Goal: Task Accomplishment & Management: Complete application form

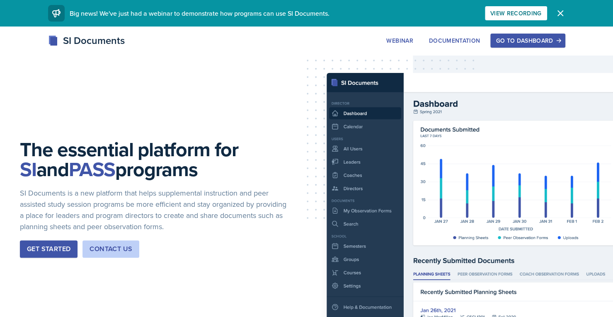
click at [528, 39] on div "Go to Dashboard" at bounding box center [528, 40] width 64 height 7
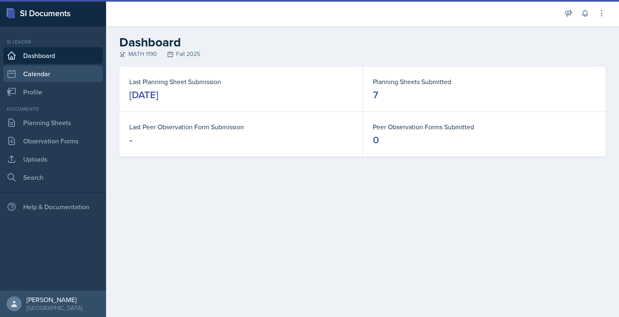
click at [46, 77] on link "Calendar" at bounding box center [52, 73] width 99 height 17
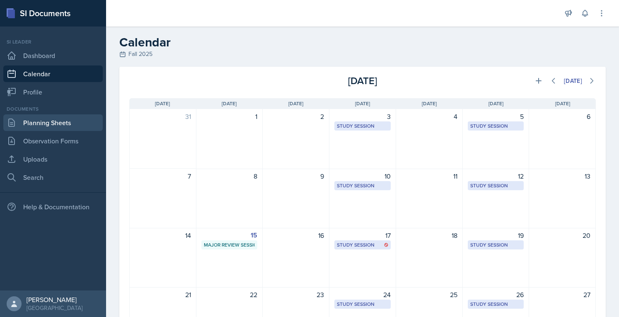
click at [58, 121] on link "Planning Sheets" at bounding box center [52, 122] width 99 height 17
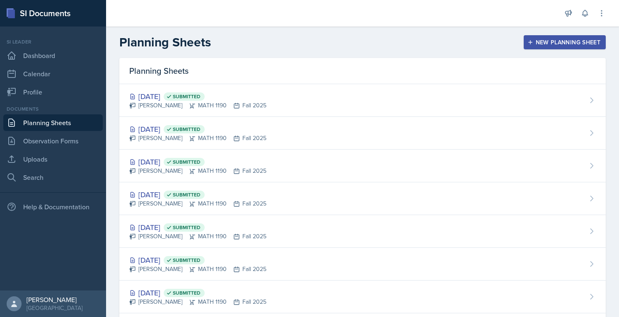
click at [511, 41] on div "Planning Sheets New Planning Sheet" at bounding box center [362, 42] width 513 height 15
click at [528, 44] on icon "button" at bounding box center [531, 42] width 6 height 6
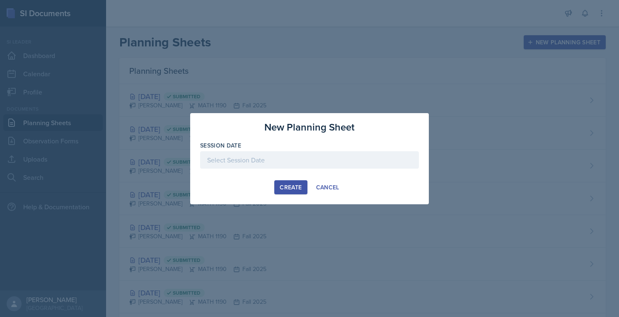
click at [319, 163] on div at bounding box center [309, 159] width 219 height 17
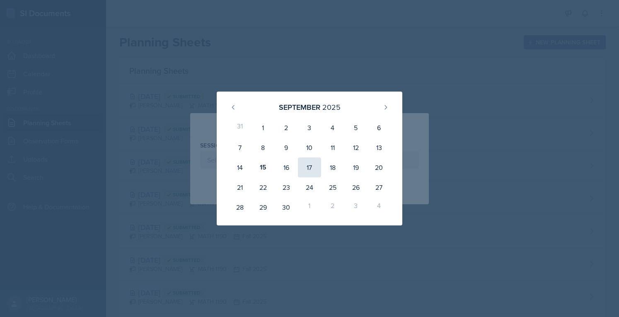
click at [310, 170] on div "17" at bounding box center [309, 168] width 23 height 20
type input "[DATE]"
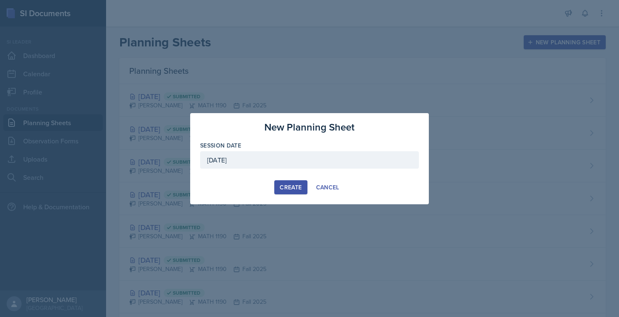
click at [287, 181] on button "Create" at bounding box center [290, 187] width 33 height 14
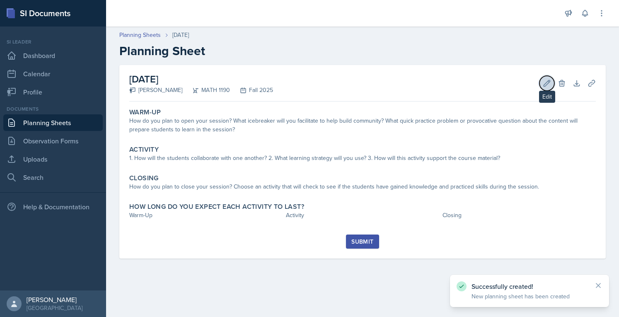
click at [550, 87] on icon at bounding box center [547, 83] width 8 height 8
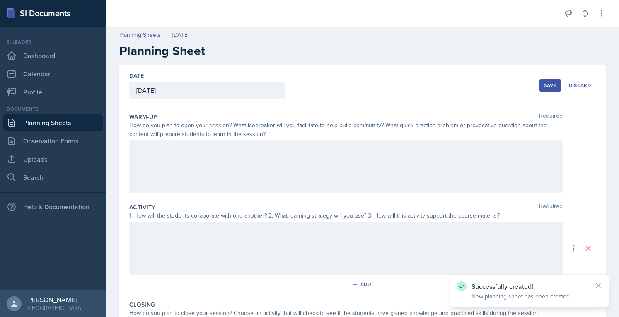
click at [240, 156] on div at bounding box center [346, 166] width 434 height 53
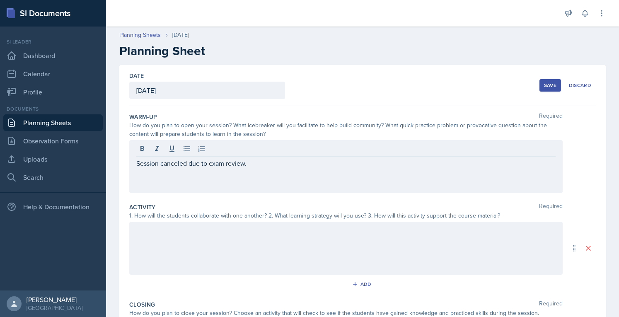
click at [545, 87] on div "Save" at bounding box center [550, 85] width 12 height 7
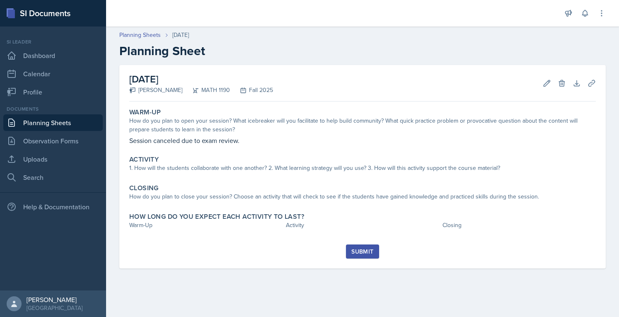
click at [359, 248] on div "Submit" at bounding box center [362, 251] width 22 height 7
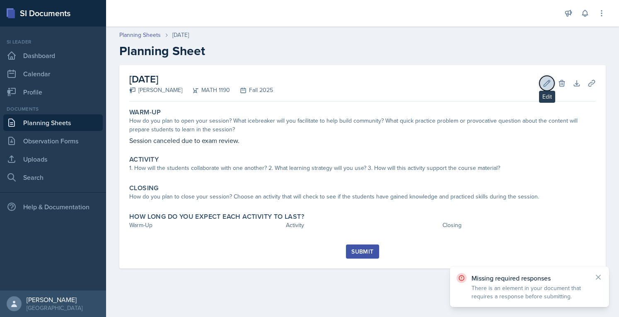
click at [545, 87] on button "Edit" at bounding box center [547, 83] width 15 height 15
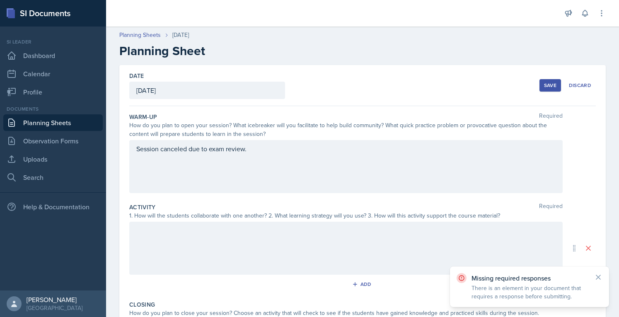
scroll to position [133, 0]
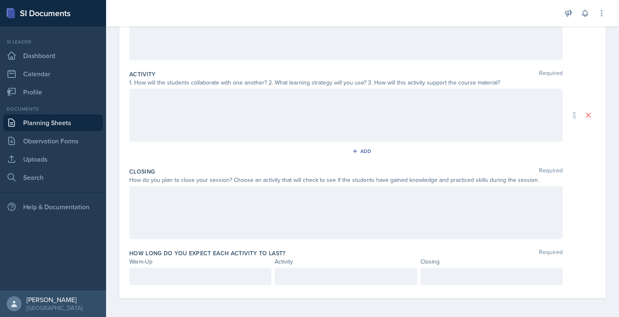
drag, startPoint x: 183, startPoint y: 284, endPoint x: 174, endPoint y: 268, distance: 18.0
click at [174, 268] on div "How long do you expect each activity to last? Required Warm-Up Activity Closing" at bounding box center [362, 269] width 467 height 46
click at [174, 268] on div at bounding box center [200, 276] width 142 height 17
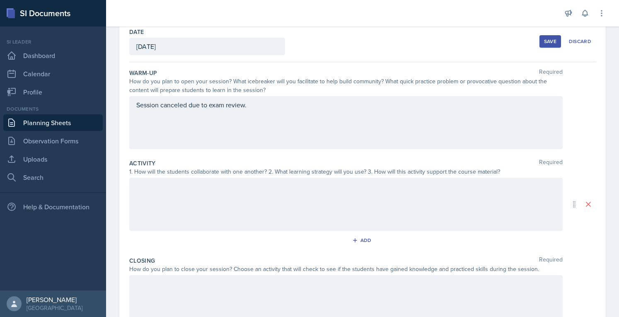
scroll to position [0, 0]
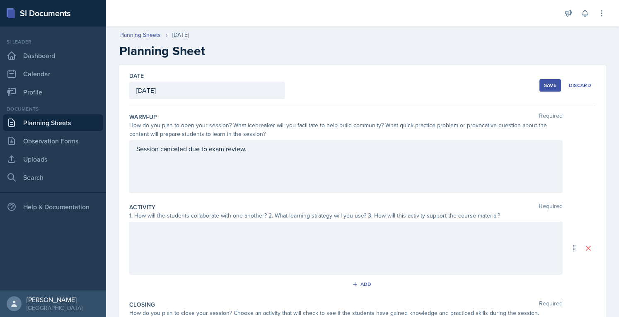
click at [544, 82] on div "Save" at bounding box center [550, 85] width 12 height 7
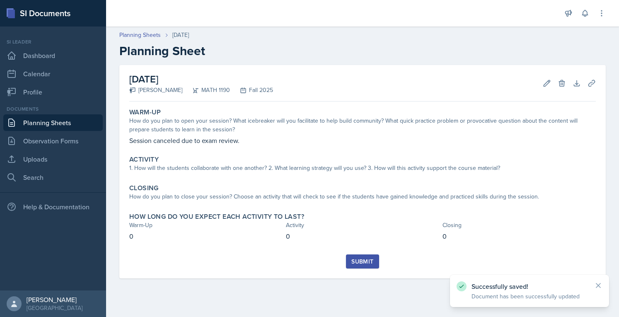
click at [360, 264] on div "Submit" at bounding box center [362, 261] width 22 height 7
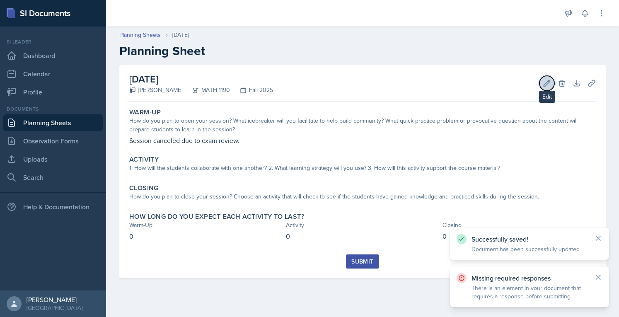
click at [548, 84] on icon at bounding box center [547, 83] width 6 height 6
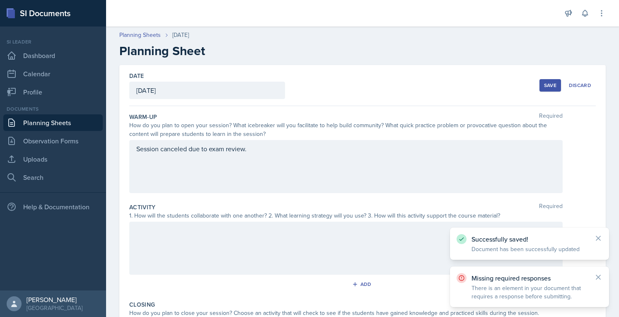
click at [228, 154] on div "Session canceled due to exam review." at bounding box center [346, 166] width 434 height 53
click at [0, 0] on div at bounding box center [0, 0] width 0 height 0
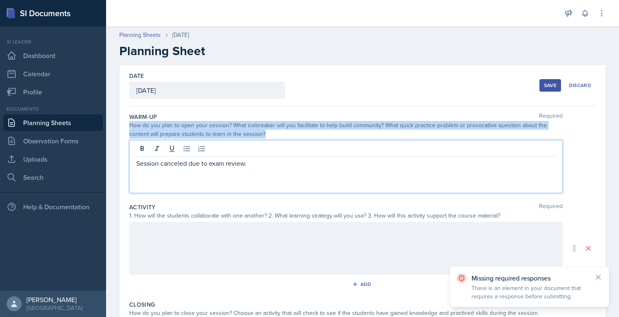
click at [228, 154] on div at bounding box center [345, 150] width 419 height 14
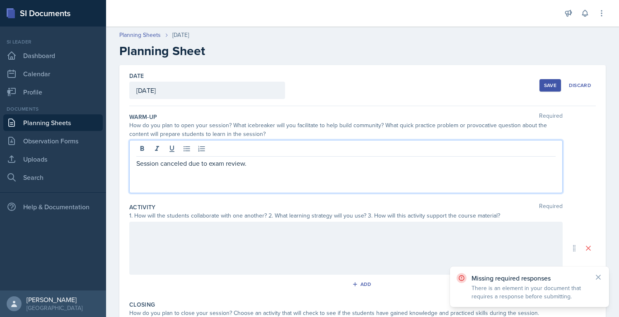
click at [229, 161] on p "Session canceled due to exam review." at bounding box center [345, 163] width 419 height 10
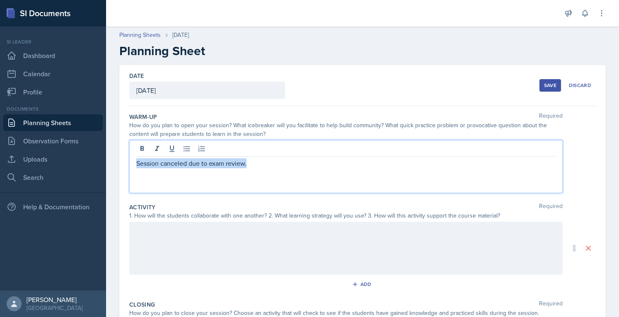
click at [229, 161] on p "Session canceled due to exam review." at bounding box center [345, 163] width 419 height 10
copy p "Session canceled due to exam review."
click at [229, 165] on p "Session canceled due to exam review." at bounding box center [345, 163] width 419 height 10
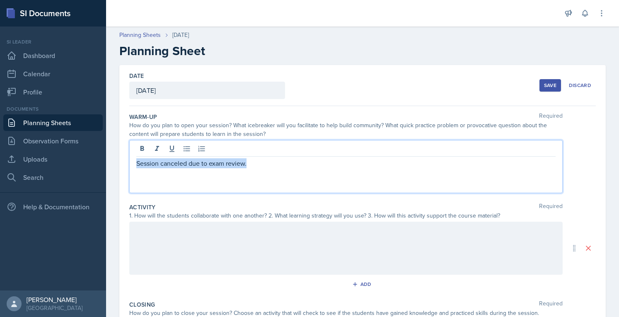
copy p "Session canceled due to exam review."
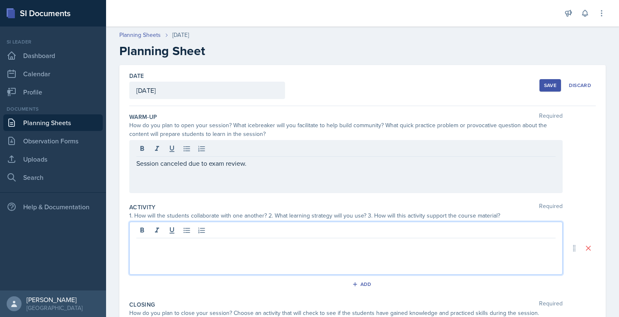
click at [227, 233] on div at bounding box center [346, 248] width 434 height 53
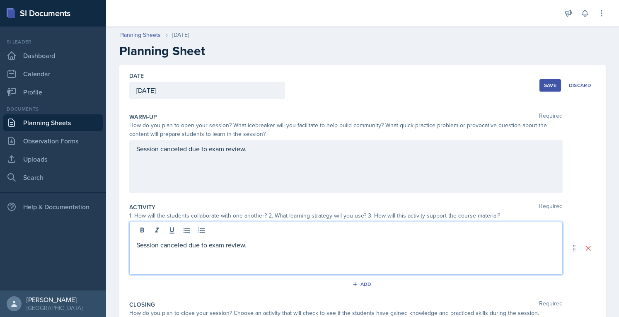
scroll to position [133, 0]
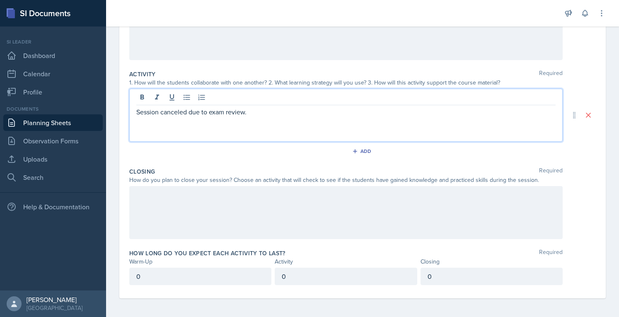
click at [315, 206] on div at bounding box center [346, 212] width 434 height 53
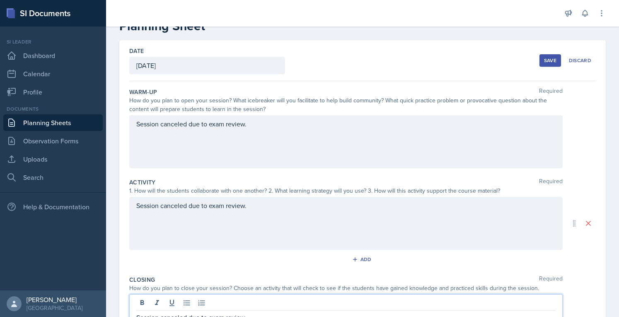
scroll to position [0, 0]
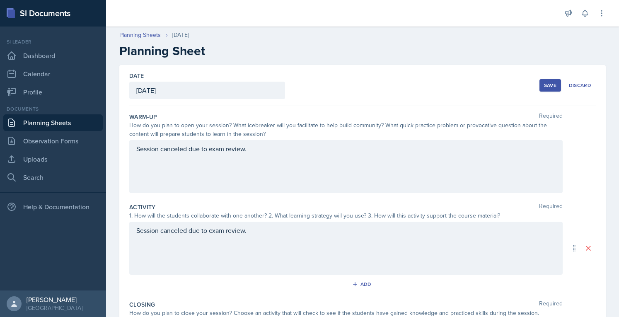
click at [540, 82] on button "Save" at bounding box center [551, 85] width 22 height 12
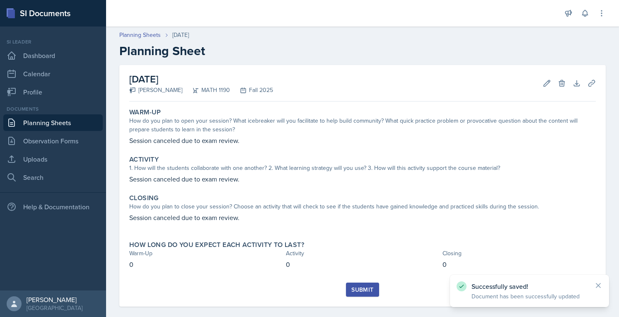
click at [360, 281] on div "Warm-Up How do you plan to open your session? What icebreaker will you facilita…" at bounding box center [362, 194] width 467 height 178
click at [361, 288] on div "Submit" at bounding box center [362, 289] width 22 height 7
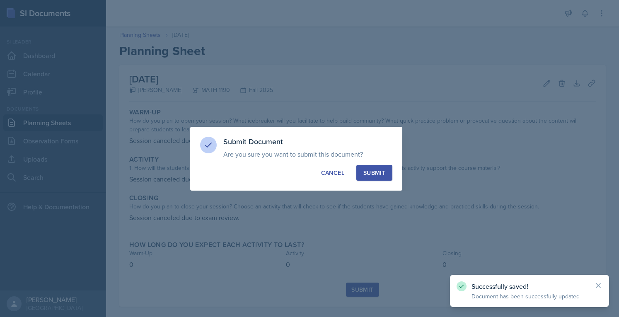
click at [382, 179] on button "Submit" at bounding box center [374, 173] width 36 height 16
